Goal: Check status

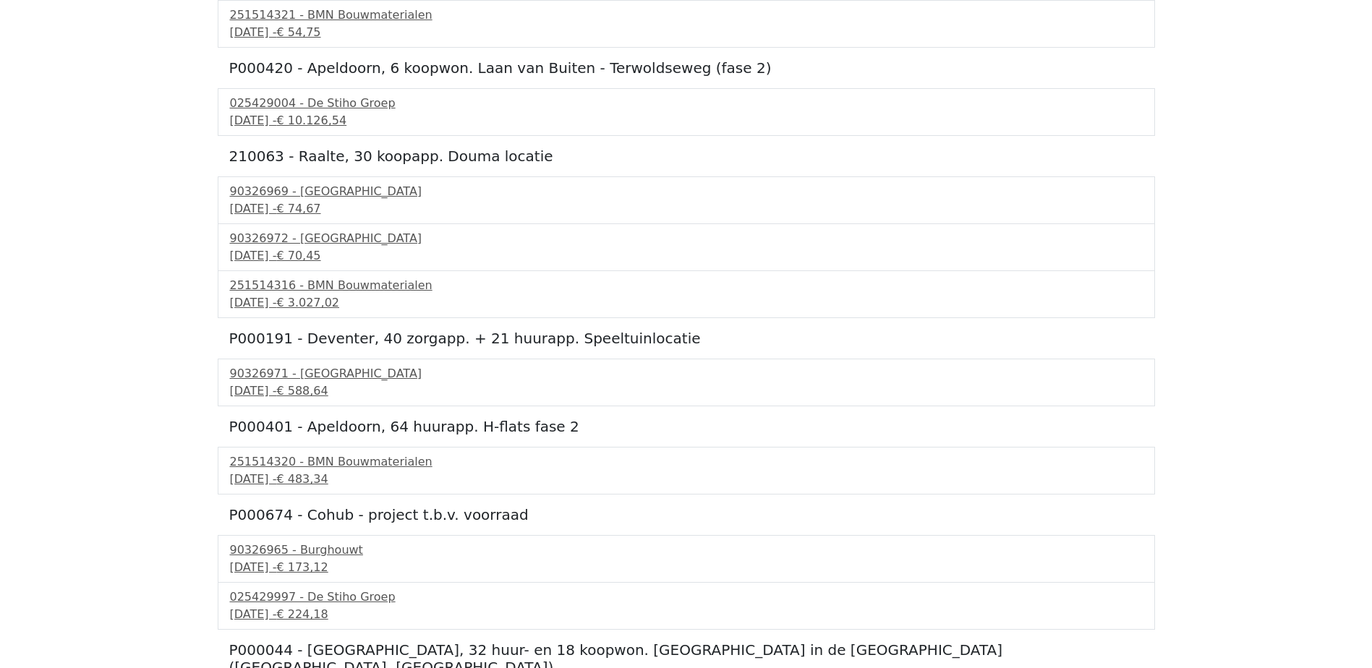
scroll to position [429, 0]
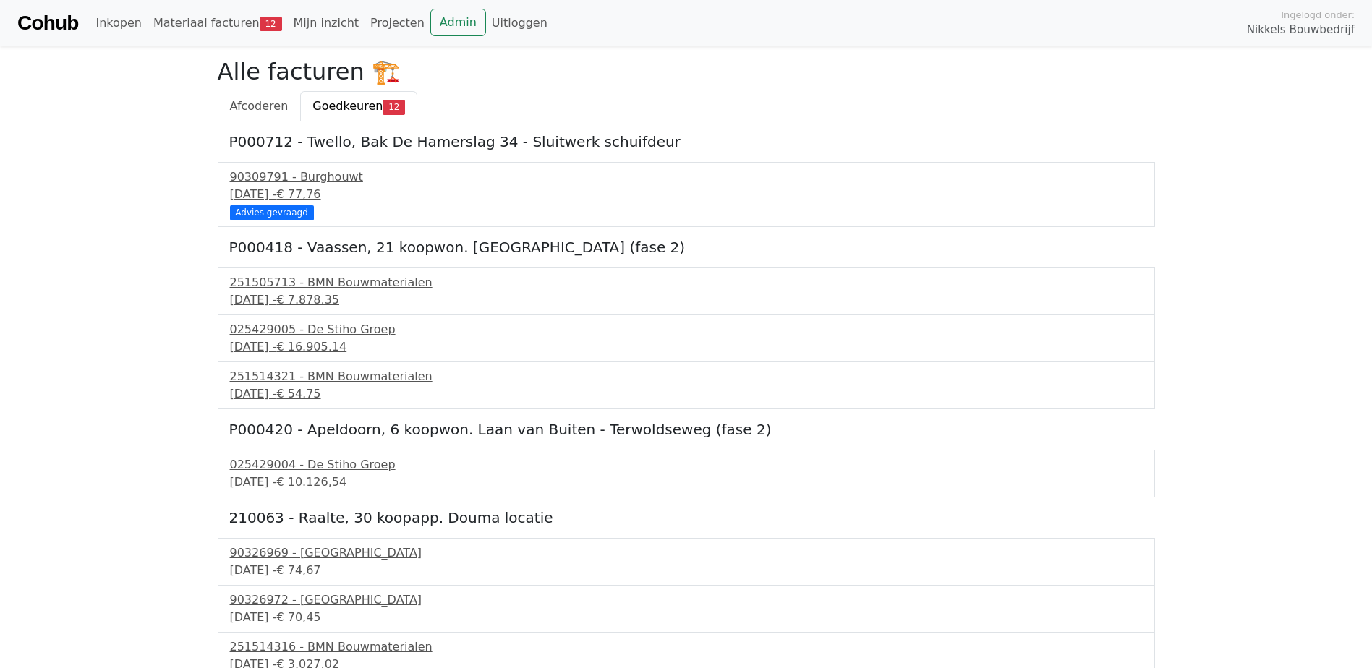
scroll to position [341, 0]
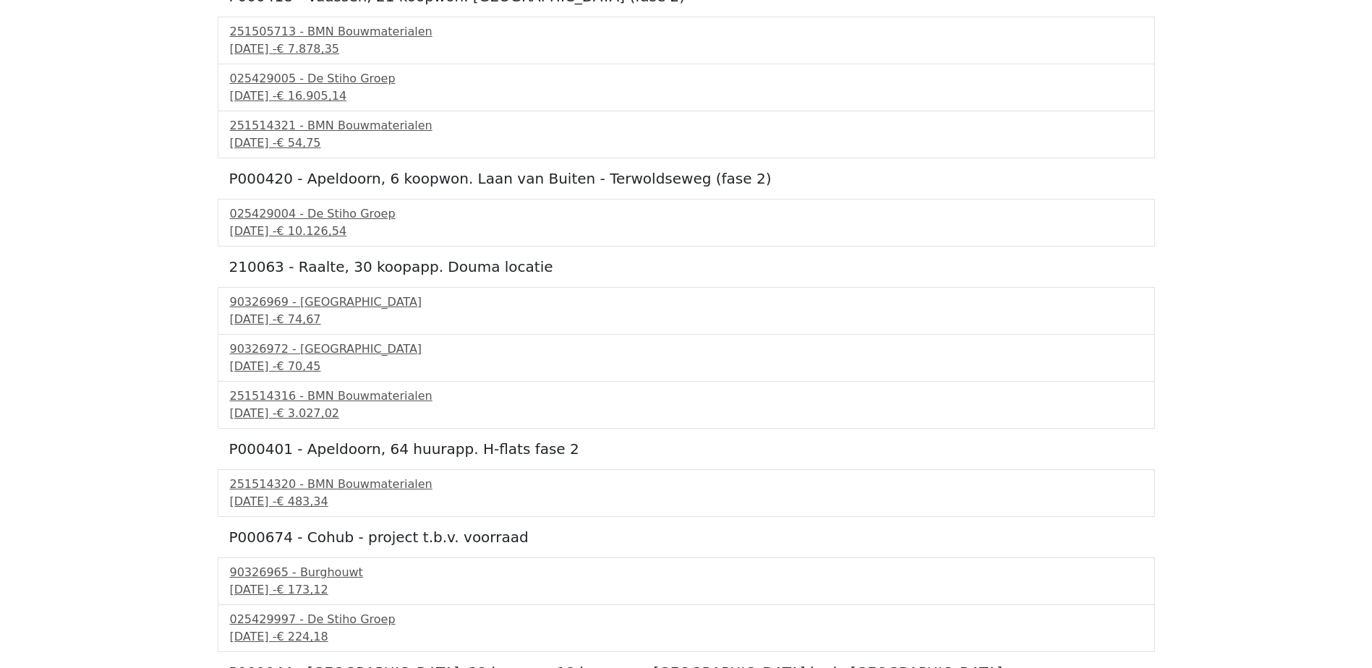
scroll to position [124, 0]
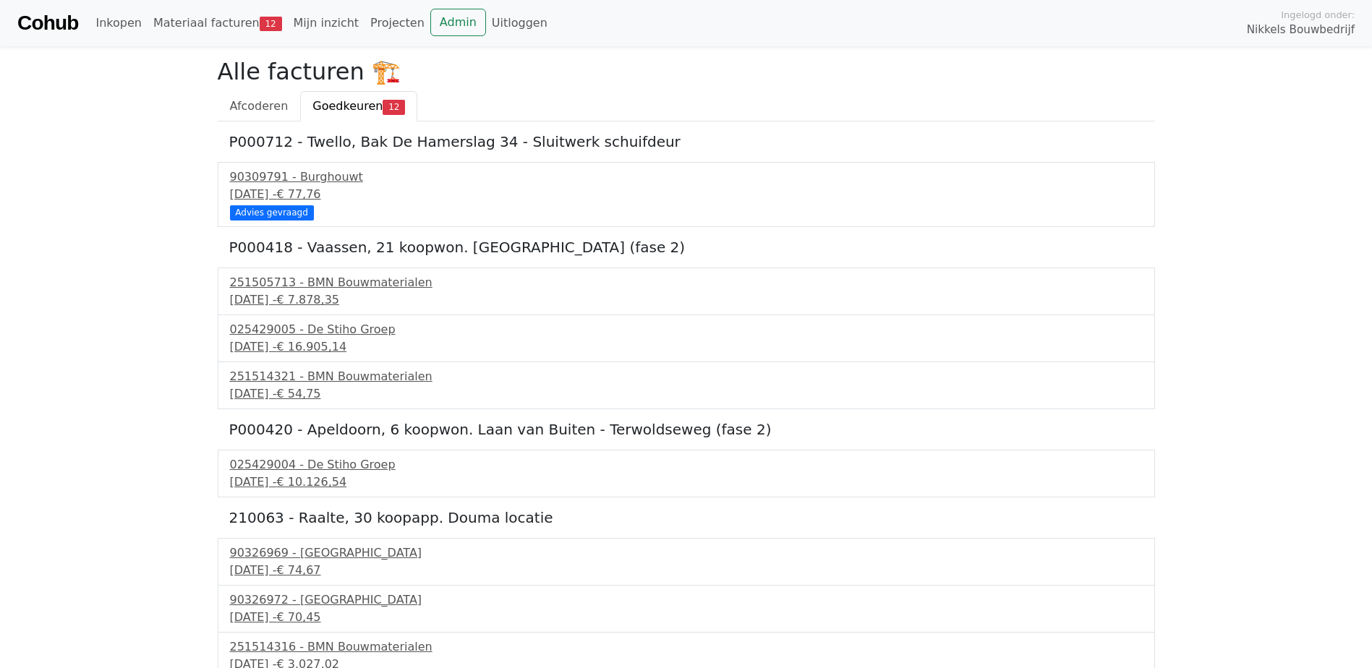
scroll to position [124, 0]
